Goal: Task Accomplishment & Management: Manage account settings

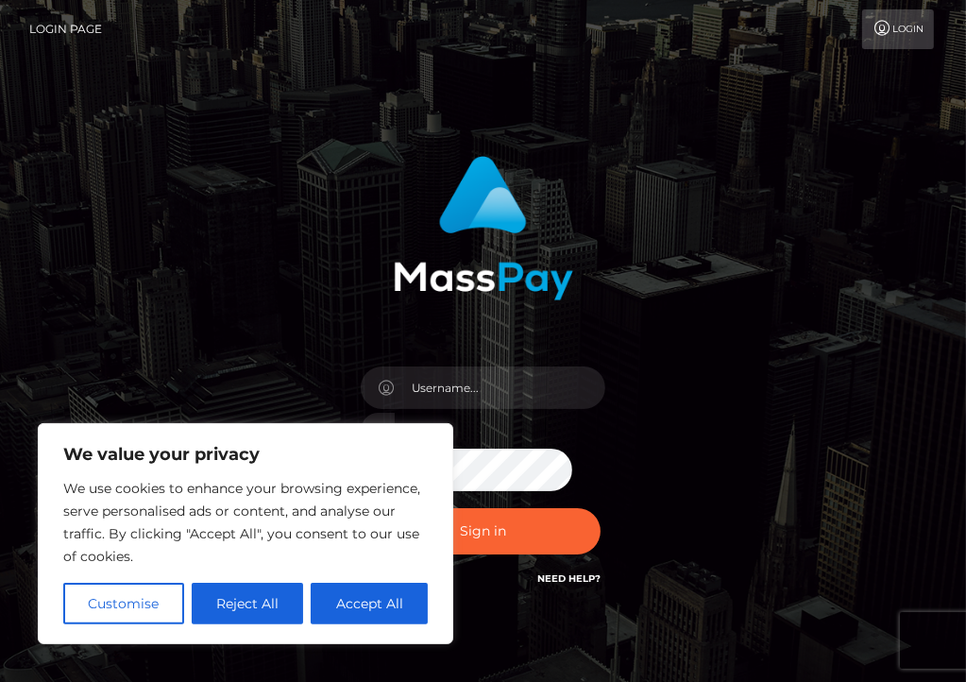
click at [338, 598] on button "Accept All" at bounding box center [369, 603] width 117 height 42
checkbox input "true"
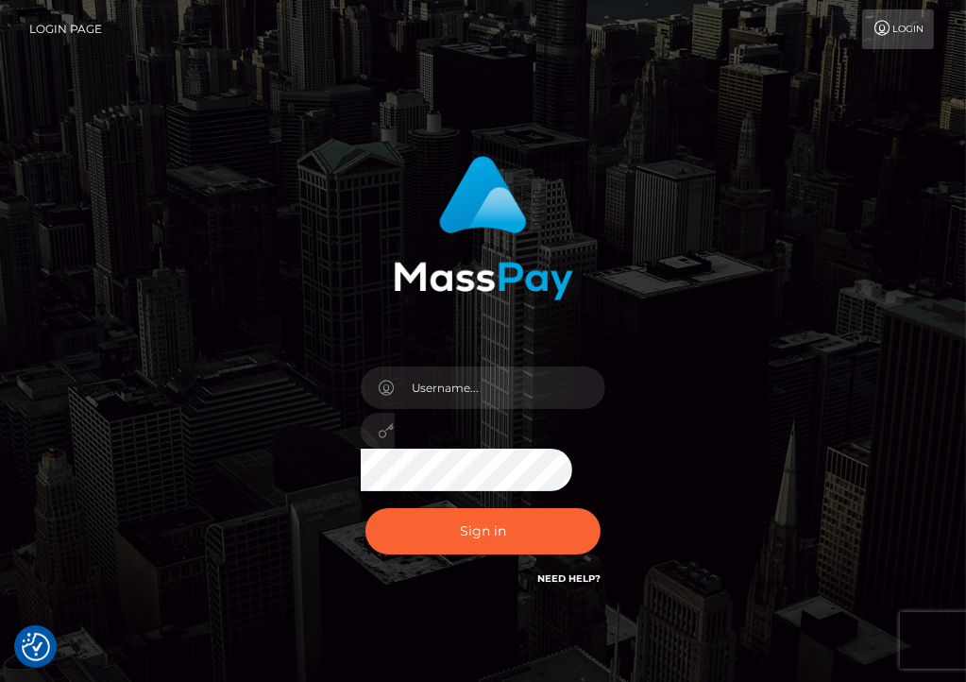
click at [455, 405] on div at bounding box center [483, 424] width 274 height 144
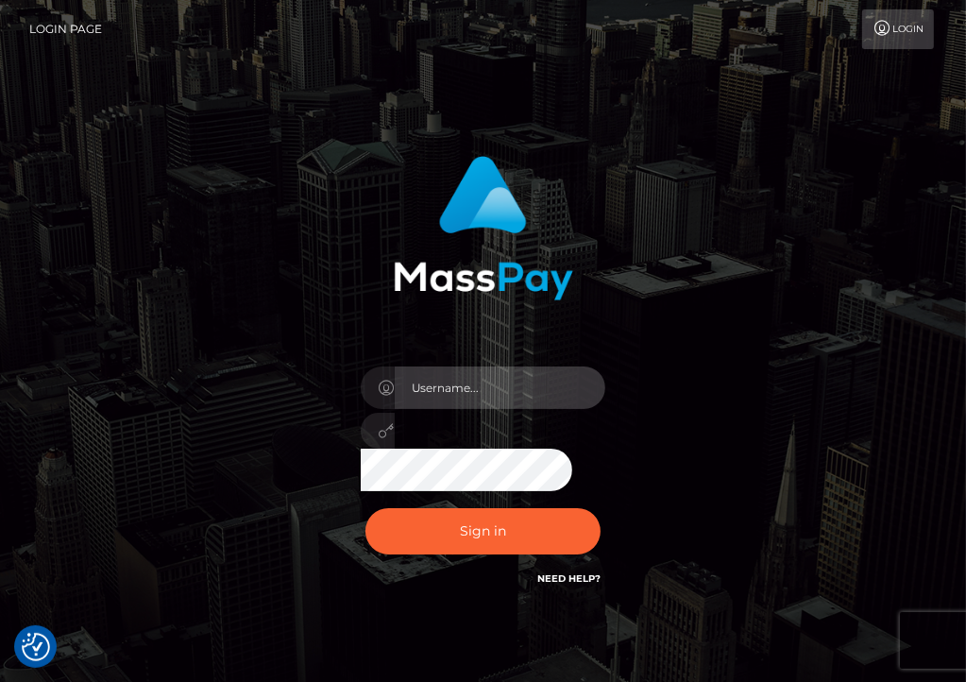
click at [459, 389] on input "text" at bounding box center [500, 387] width 211 height 42
type input "[EMAIL_ADDRESS][DOMAIN_NAME]"
click at [365, 508] on button "Sign in" at bounding box center [483, 531] width 236 height 46
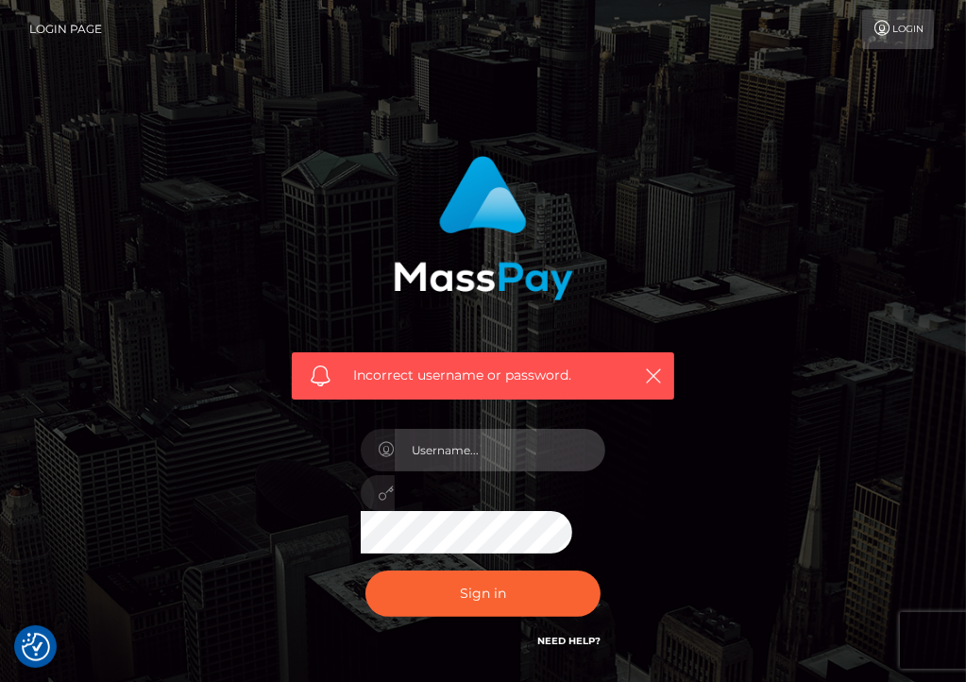
click at [465, 430] on input "text" at bounding box center [500, 450] width 211 height 42
type input "[EMAIL_ADDRESS][DOMAIN_NAME]"
click at [365, 570] on button "Sign in" at bounding box center [483, 593] width 236 height 46
click at [466, 442] on input "text" at bounding box center [500, 450] width 211 height 42
type input "[EMAIL_ADDRESS][DOMAIN_NAME]"
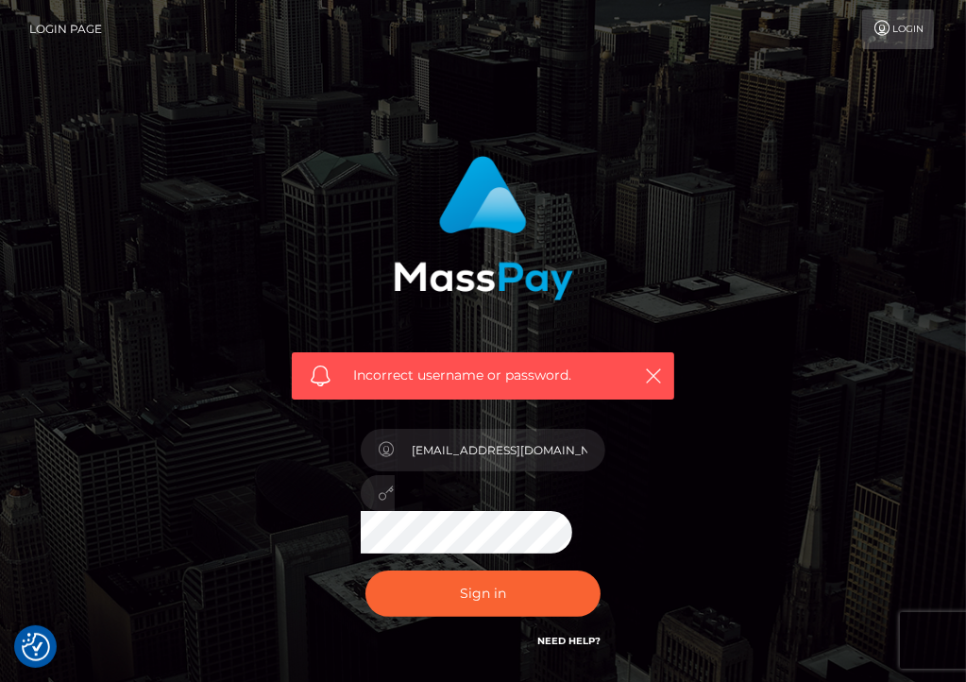
click at [365, 570] on button "Sign in" at bounding box center [483, 593] width 236 height 46
click at [490, 446] on input "text" at bounding box center [500, 450] width 211 height 42
type input "[EMAIL_ADDRESS][DOMAIN_NAME]"
click at [365, 570] on button "Sign in" at bounding box center [483, 593] width 236 height 46
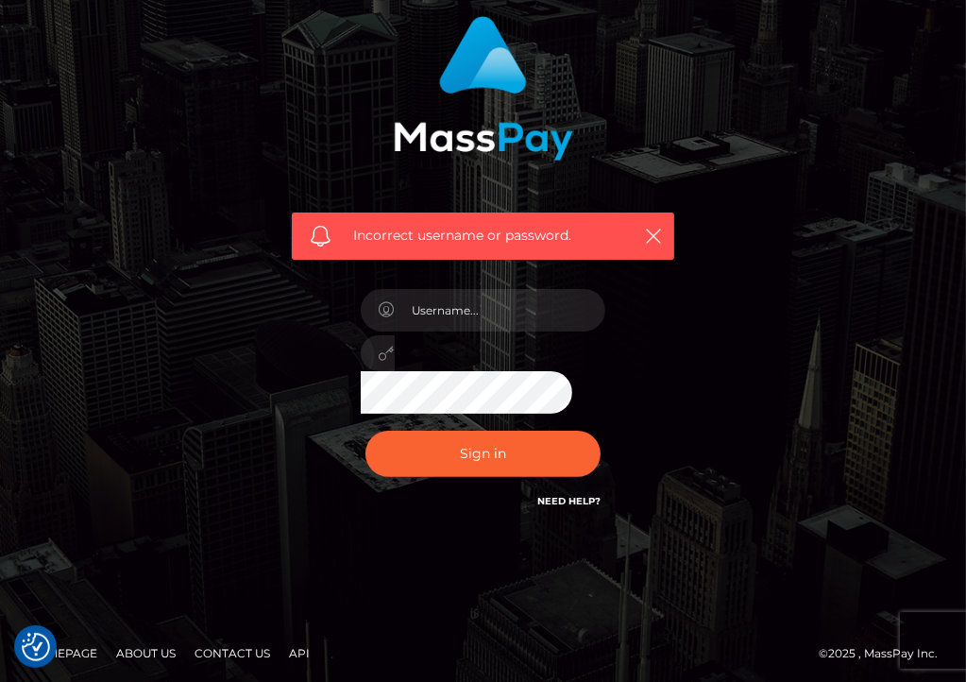
scroll to position [143, 0]
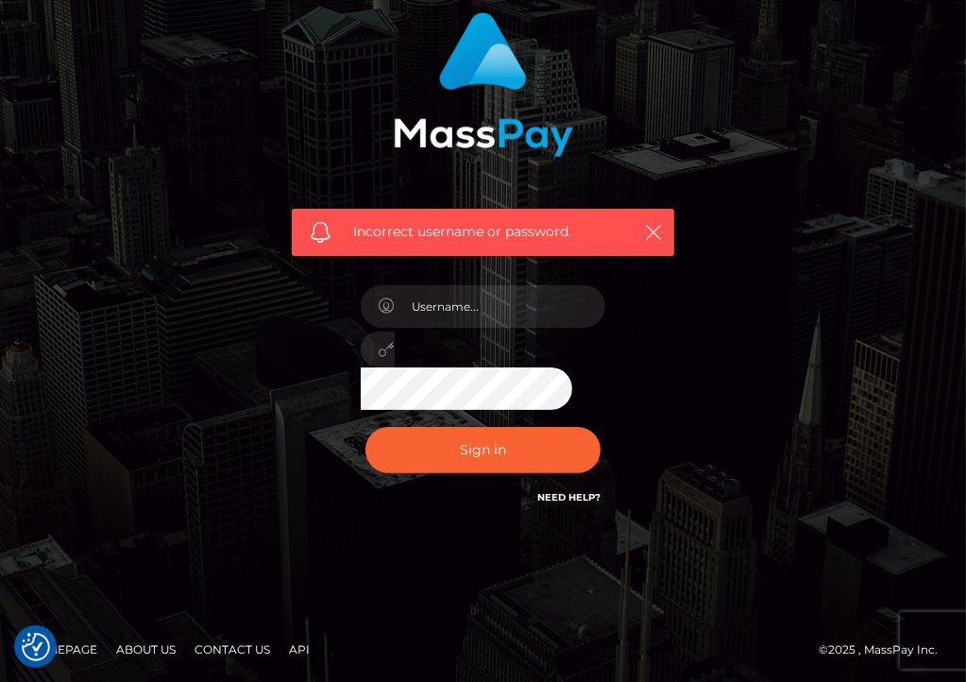
click at [555, 498] on link "Need Help?" at bounding box center [568, 497] width 63 height 12
click at [601, 493] on div "Sign in Need Help?" at bounding box center [483, 457] width 274 height 84
click at [585, 500] on link "Need Help?" at bounding box center [568, 497] width 63 height 12
click at [578, 493] on link "Need Help?" at bounding box center [568, 497] width 63 height 12
click at [582, 500] on link "Need Help?" at bounding box center [568, 497] width 63 height 12
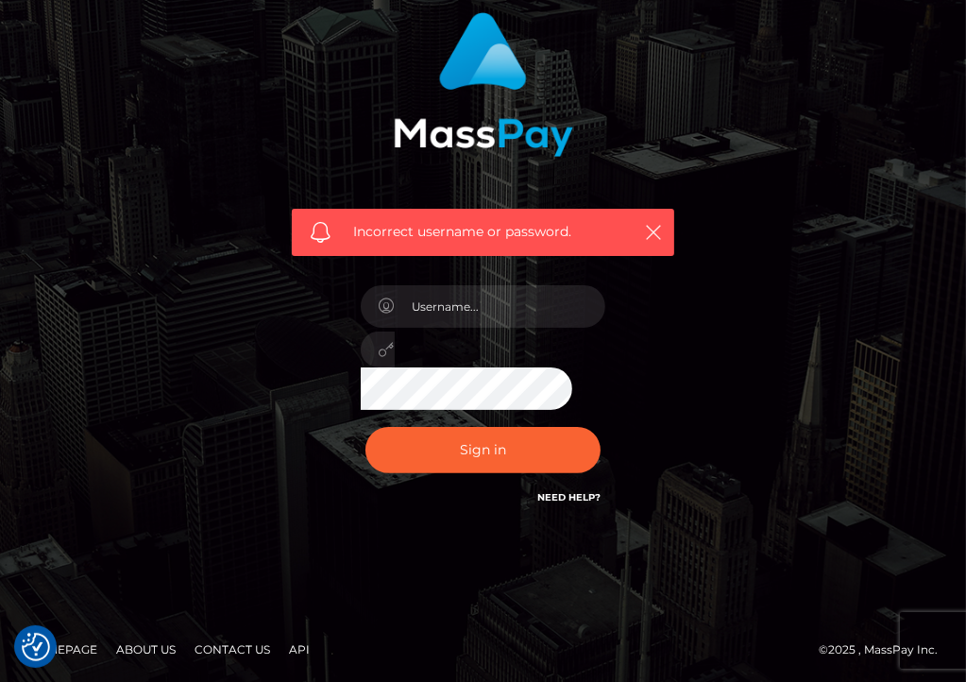
click at [583, 488] on h6 "Need Help?" at bounding box center [568, 496] width 63 height 16
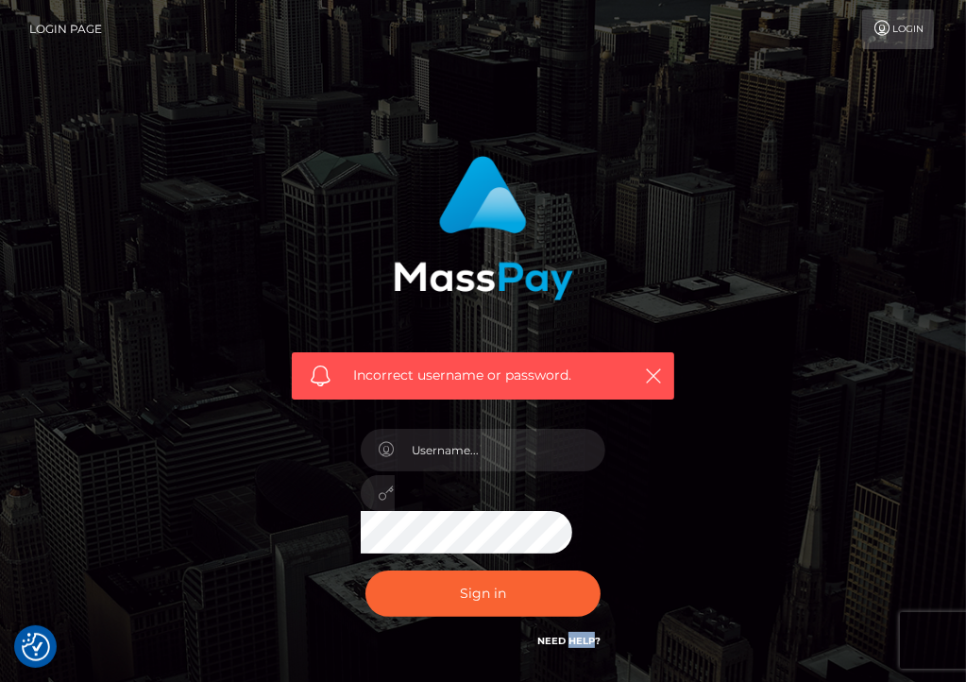
scroll to position [0, 0]
click at [508, 435] on input "text" at bounding box center [500, 450] width 211 height 42
type input "[EMAIL_ADDRESS][DOMAIN_NAME]"
click at [914, 33] on link "Login" at bounding box center [898, 29] width 72 height 40
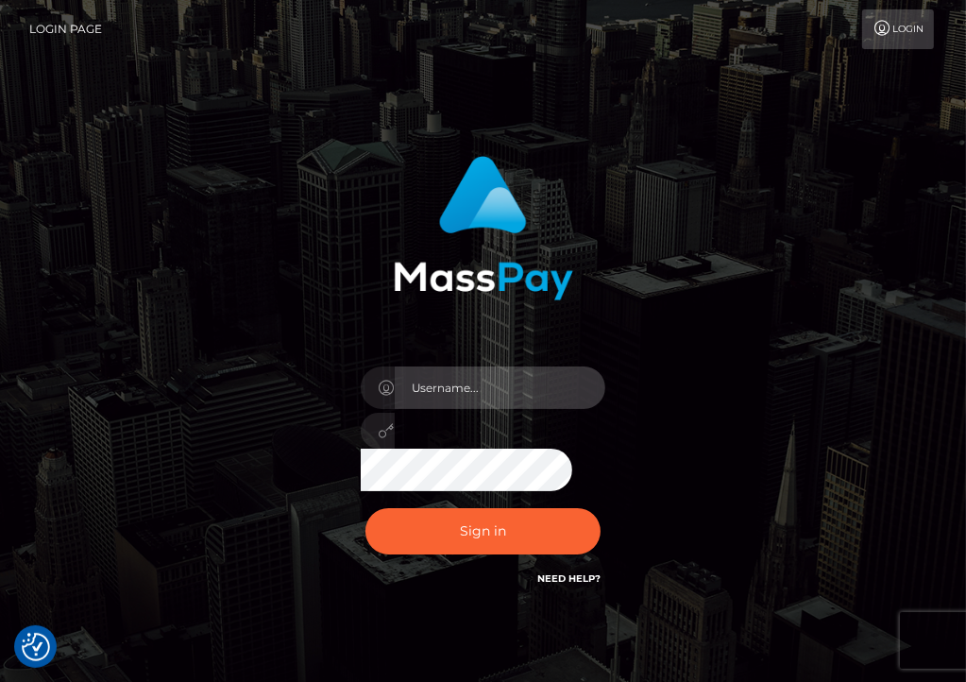
click at [459, 386] on input "text" at bounding box center [500, 387] width 211 height 42
type input "[EMAIL_ADDRESS][DOMAIN_NAME]"
click at [365, 508] on button "Sign in" at bounding box center [483, 531] width 236 height 46
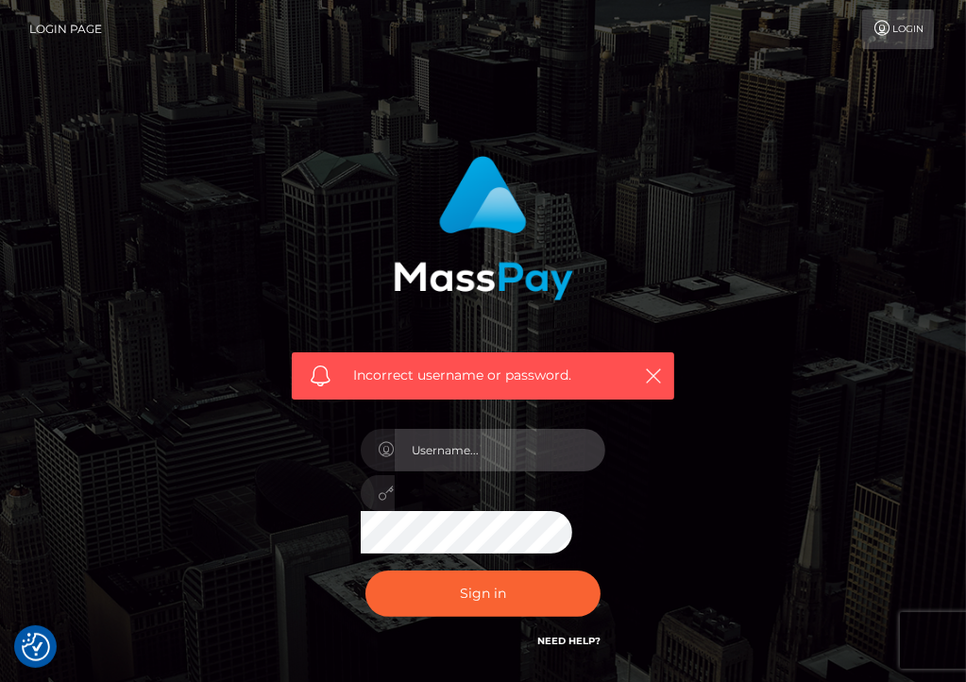
click at [498, 446] on input "text" at bounding box center [500, 450] width 211 height 42
type input "[EMAIL_ADDRESS][DOMAIN_NAME]"
click at [365, 570] on button "Sign in" at bounding box center [483, 593] width 236 height 46
click at [508, 445] on input "text" at bounding box center [500, 450] width 211 height 42
type input "[EMAIL_ADDRESS][DOMAIN_NAME]"
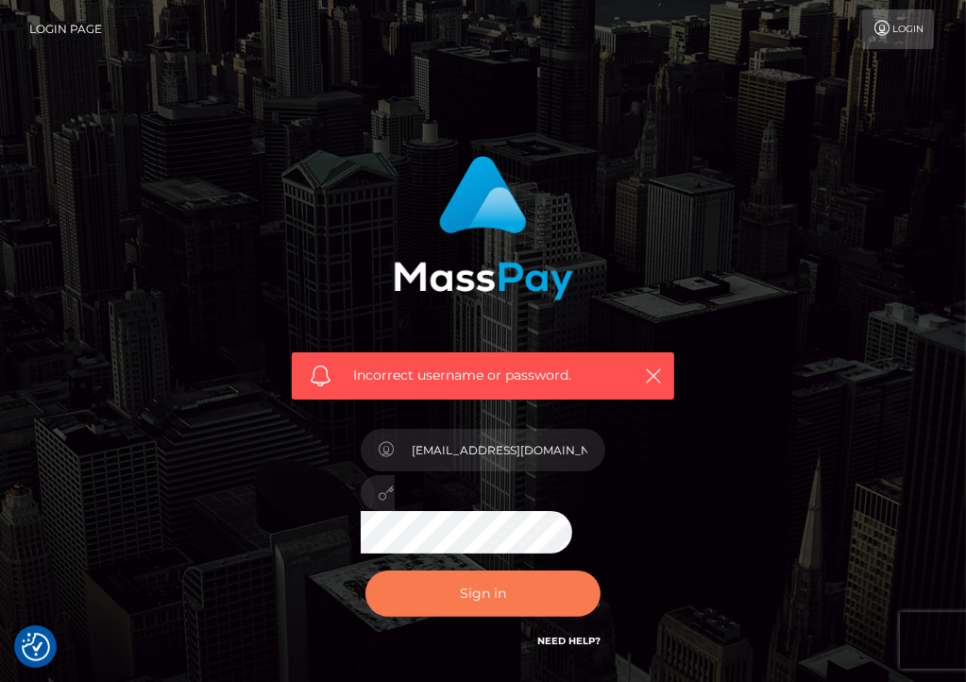
click at [466, 591] on button "Sign in" at bounding box center [483, 593] width 236 height 46
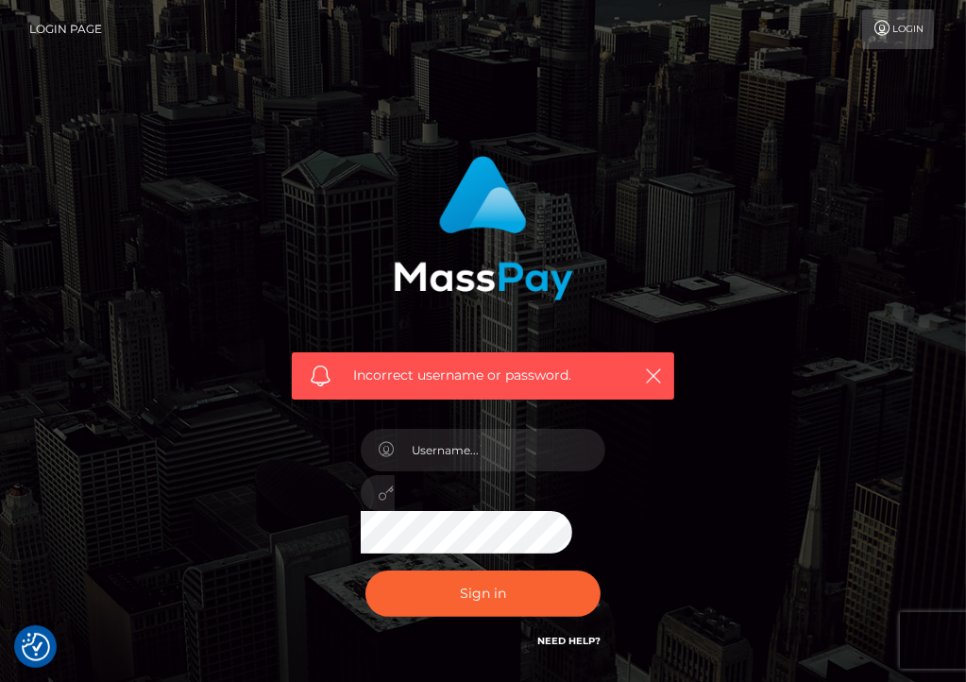
click at [902, 34] on link "Login" at bounding box center [898, 29] width 72 height 40
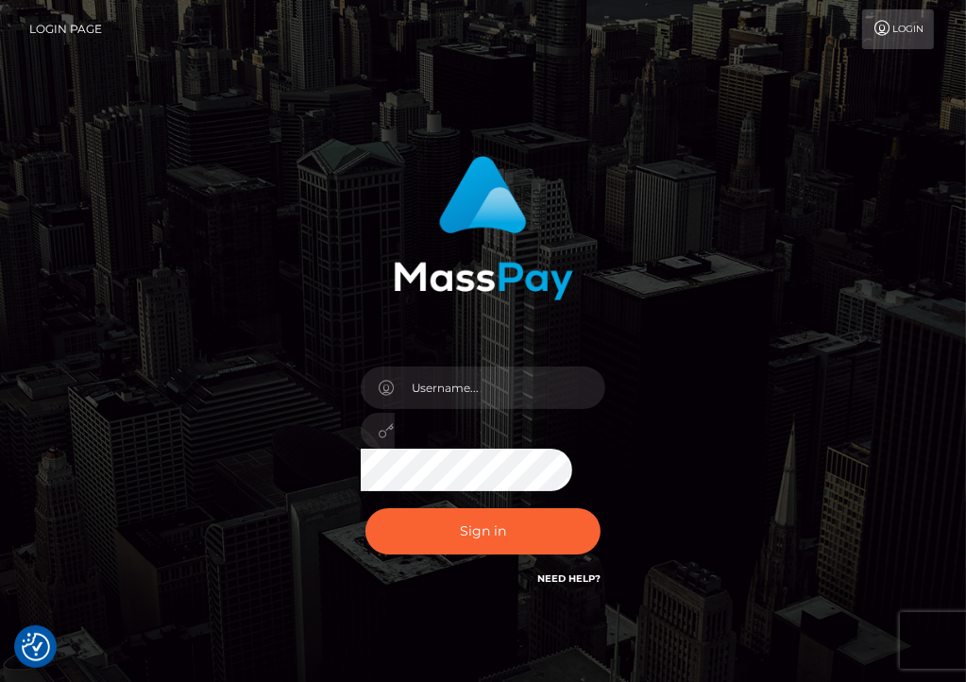
click at [46, 29] on link "Login Page" at bounding box center [65, 29] width 73 height 40
click at [901, 31] on link "Login" at bounding box center [898, 29] width 72 height 40
click at [583, 577] on link "Need Help?" at bounding box center [568, 578] width 63 height 12
click at [582, 575] on link "Need Help?" at bounding box center [568, 578] width 63 height 12
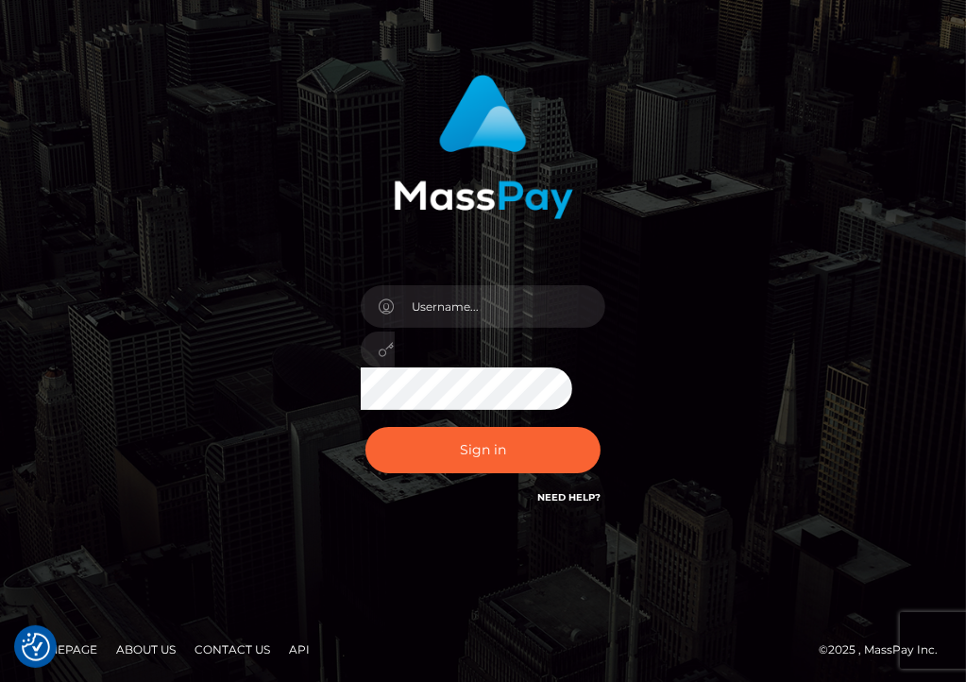
scroll to position [81, 0]
